Goal: Find specific page/section

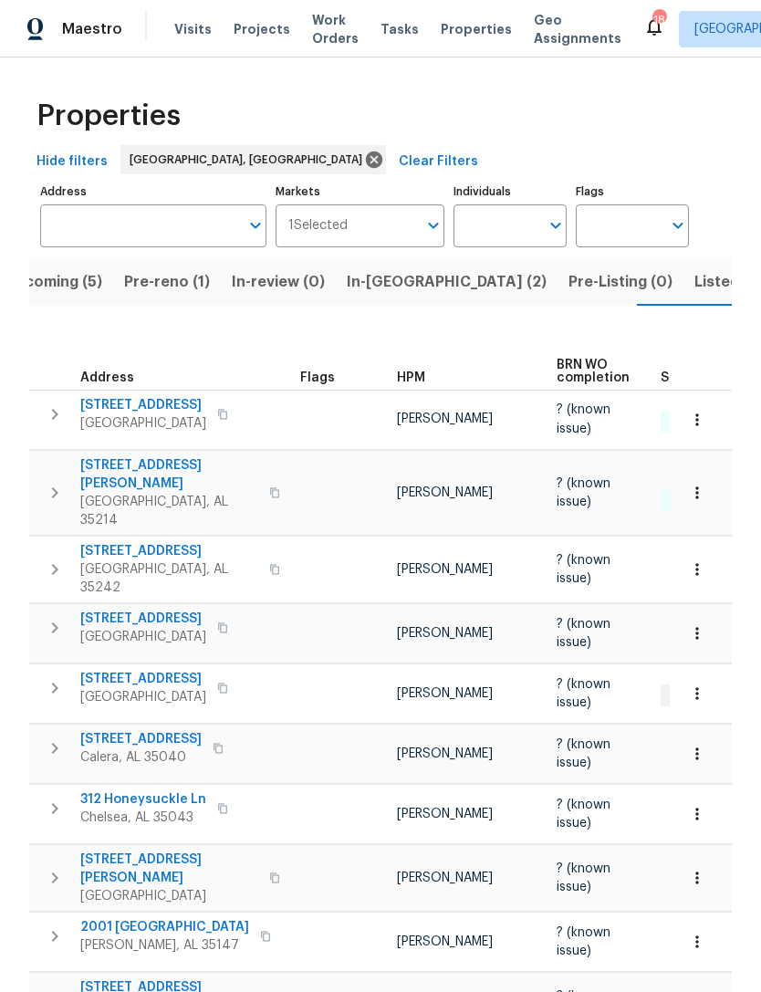
scroll to position [0, 36]
click at [171, 286] on span "Pre-reno (1)" at bounding box center [166, 282] width 86 height 26
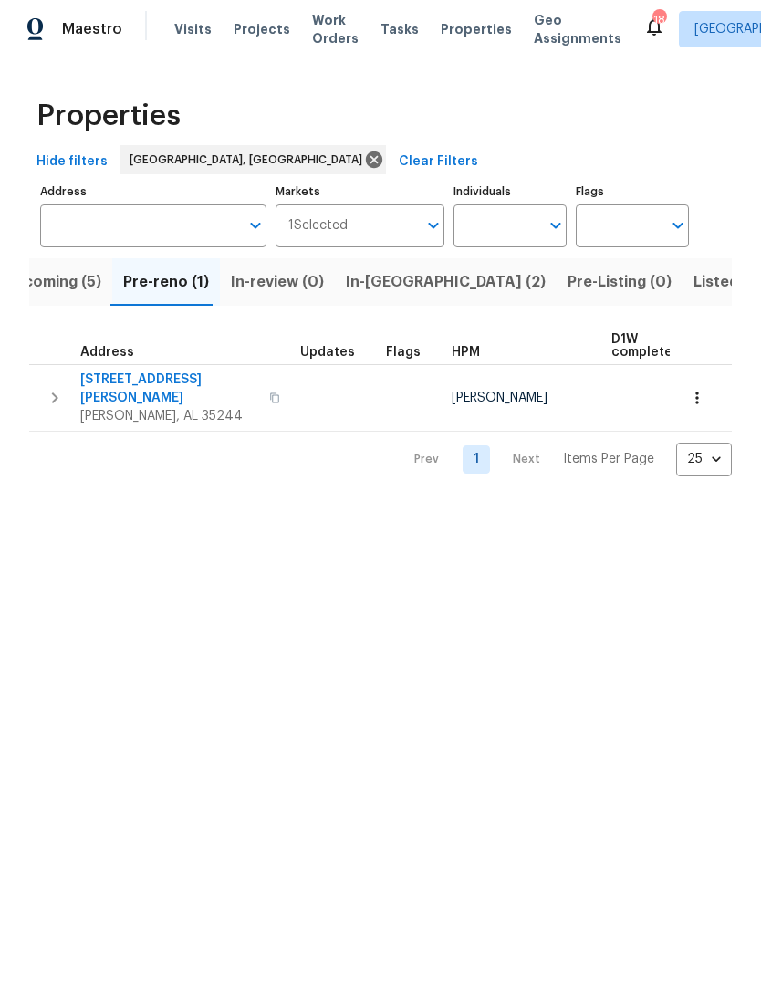
click at [153, 381] on span "413 Russet Hill Rd" at bounding box center [169, 388] width 178 height 36
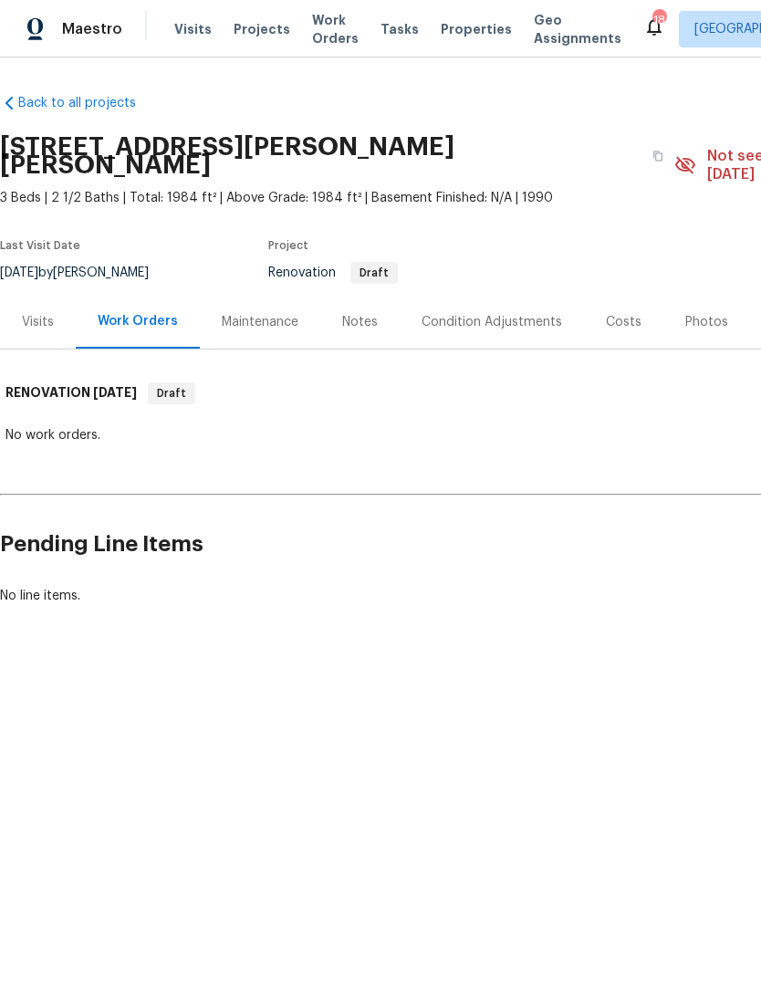
click at [624, 313] on div "Costs" at bounding box center [624, 322] width 36 height 18
